Goal: Task Accomplishment & Management: Manage account settings

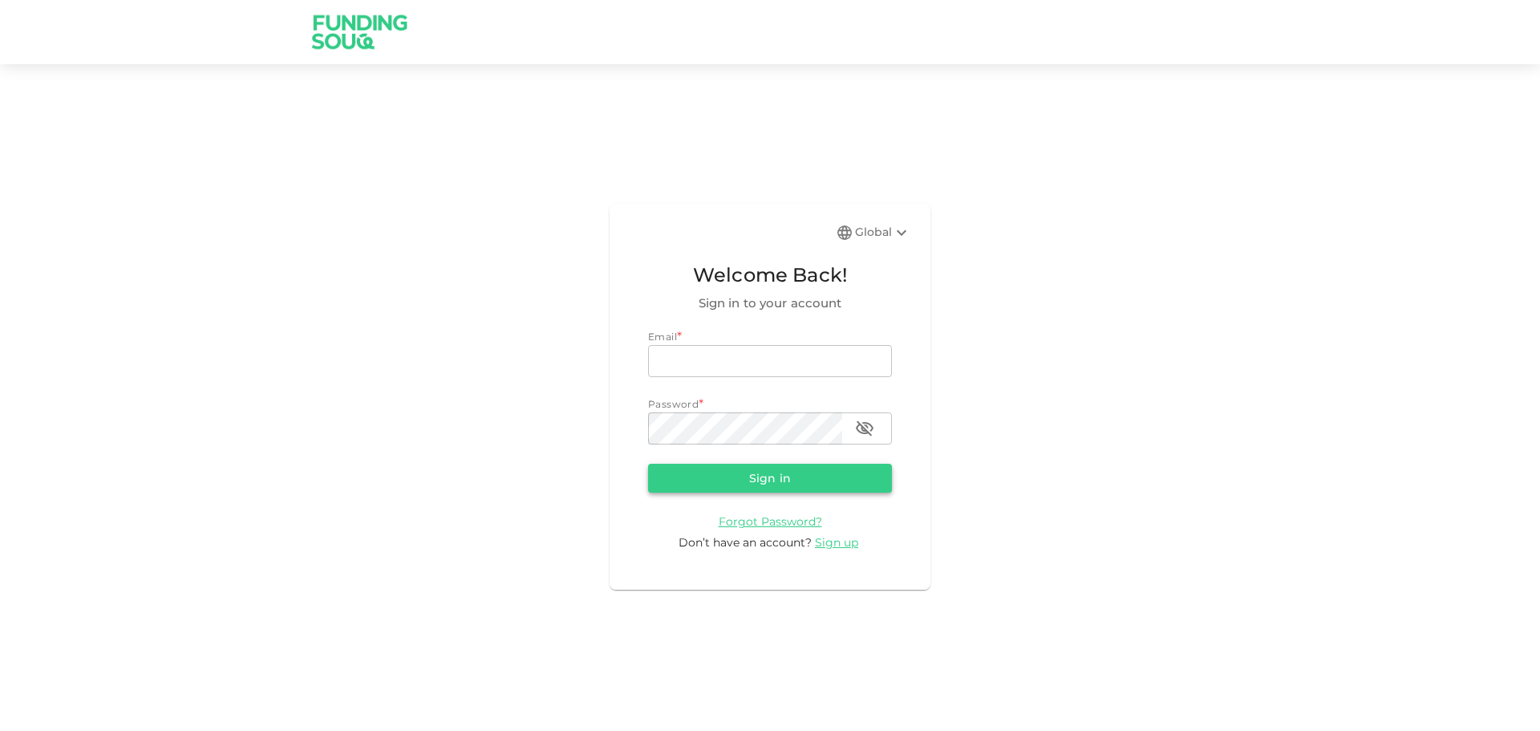
type input "[EMAIL_ADDRESS][DOMAIN_NAME]"
click at [754, 469] on button "Sign in" at bounding box center [770, 478] width 244 height 29
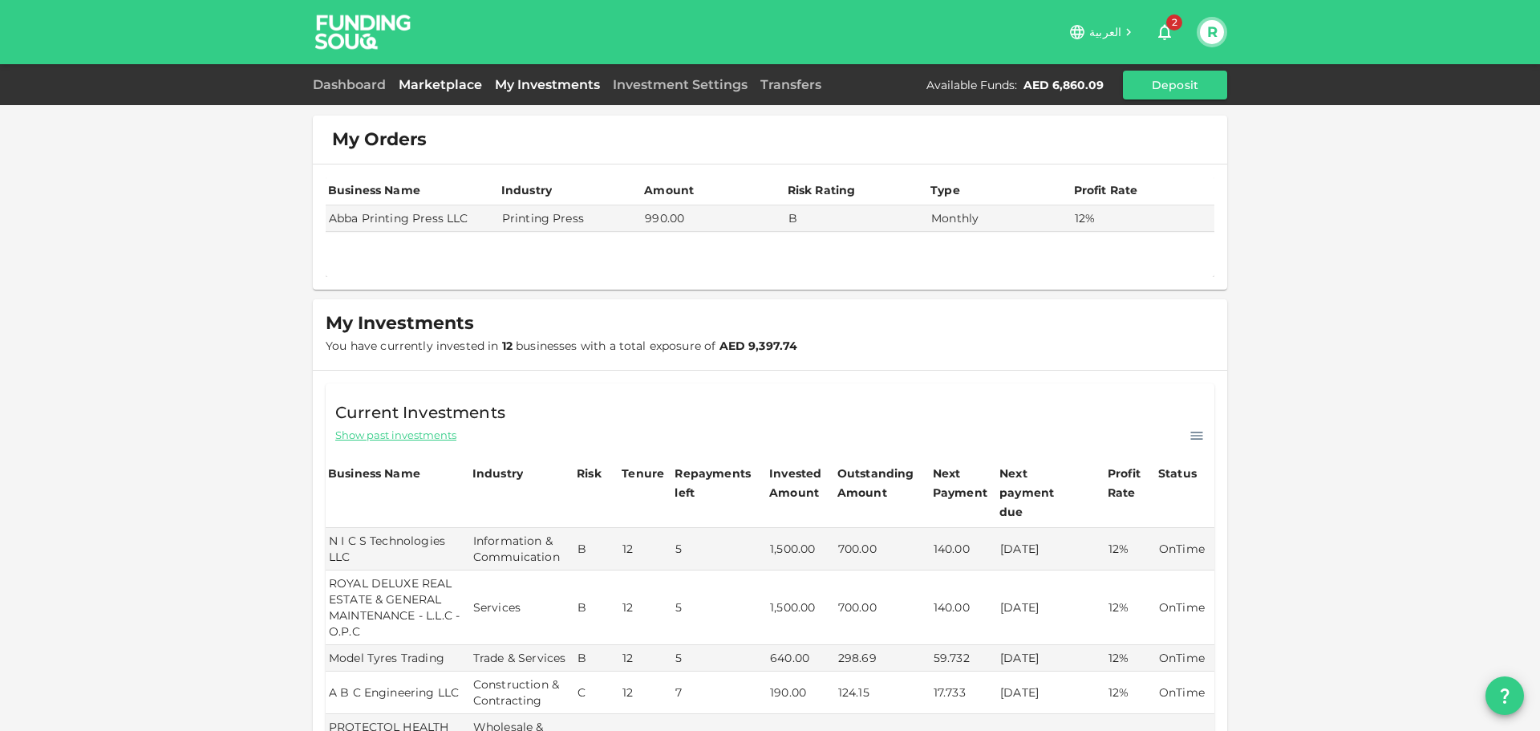
click at [419, 78] on link "Marketplace" at bounding box center [440, 84] width 96 height 15
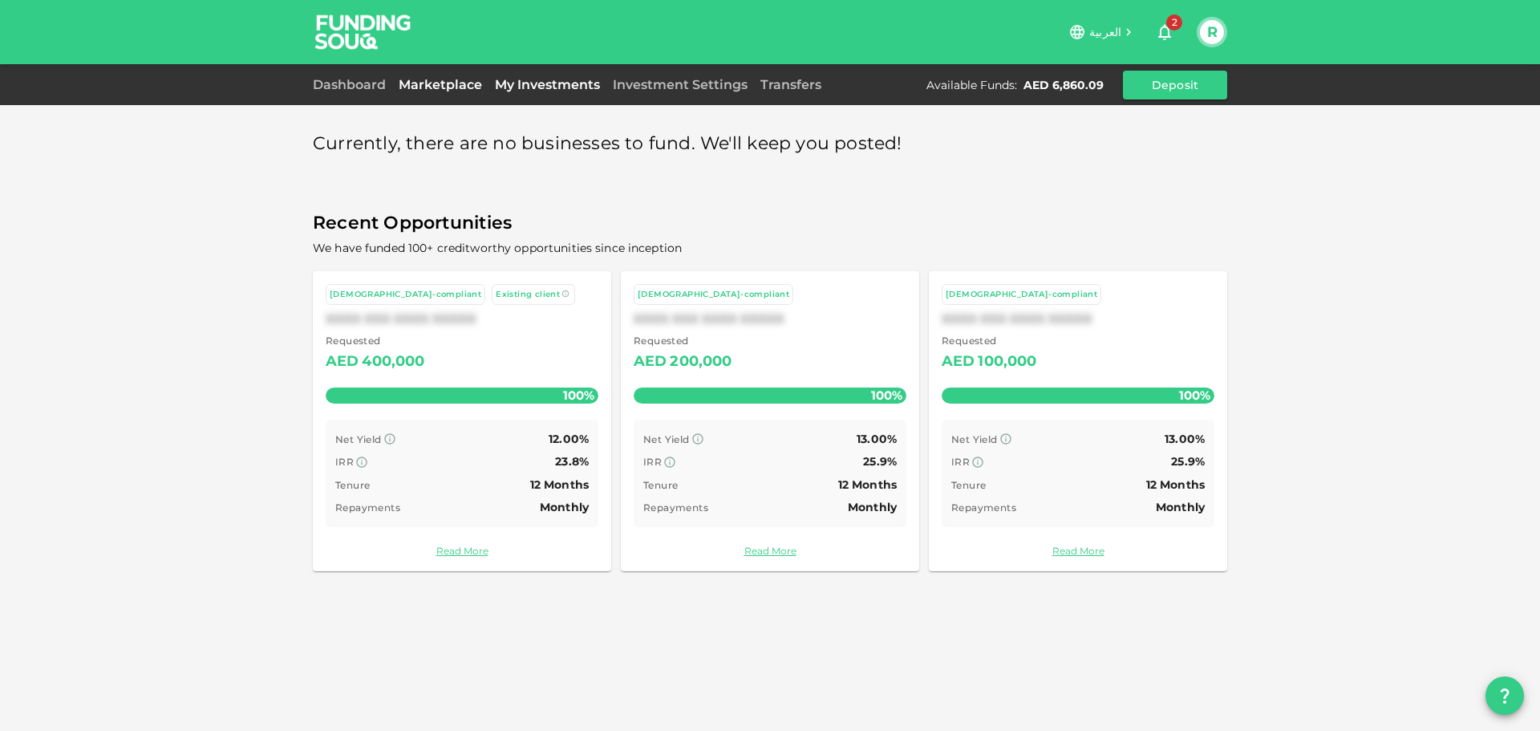
click at [539, 86] on link "My Investments" at bounding box center [547, 84] width 118 height 15
